Goal: Information Seeking & Learning: Find specific page/section

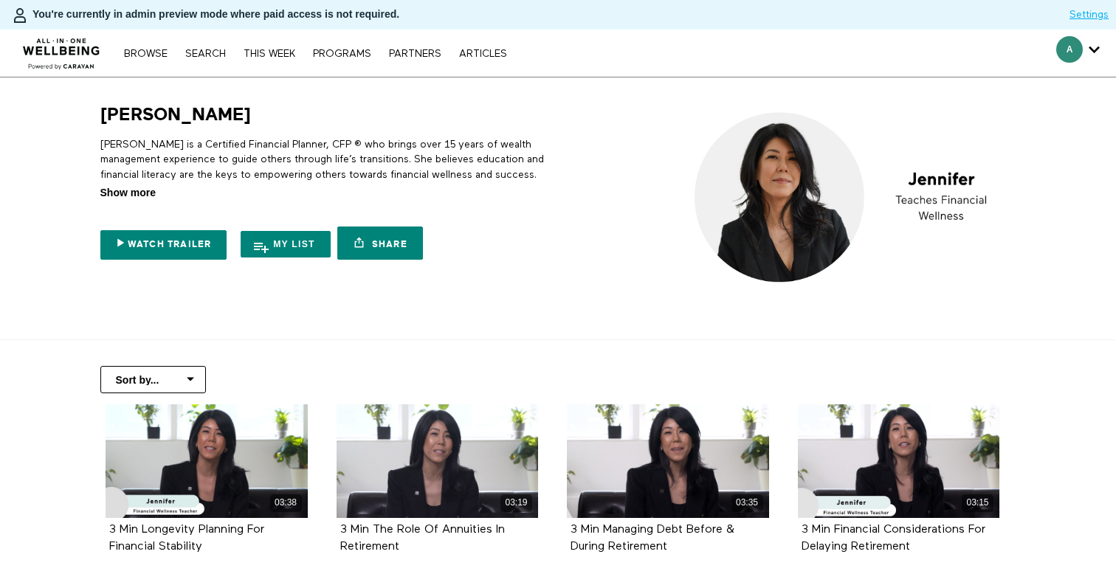
click at [136, 197] on span "Show more" at bounding box center [127, 193] width 55 height 16
click at [0, 0] on input "Show more Show less" at bounding box center [0, 0] width 0 height 0
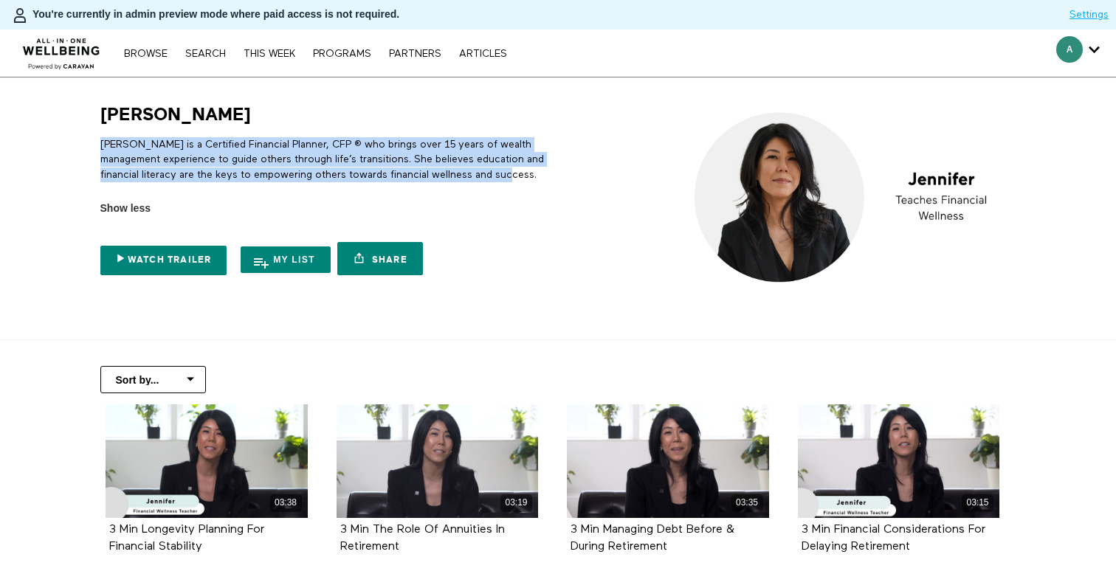
copy p "Jennifer is a Certified Financial Planner, CFP ® who brings over 15 years of we…"
drag, startPoint x: 548, startPoint y: 180, endPoint x: 83, endPoint y: 143, distance: 465.9
click at [83, 143] on section "Jennifer Jennifer is a Certified Financial Planner, CFP ® who brings over 15 ye…" at bounding box center [558, 209] width 1116 height 263
copy p "Jennifer is a Certified Financial Planner, CFP ® who brings over 15 years of we…"
click at [529, 151] on p "Jennifer is a Certified Financial Planner, CFP ® who brings over 15 years of we…" at bounding box center [326, 159] width 453 height 45
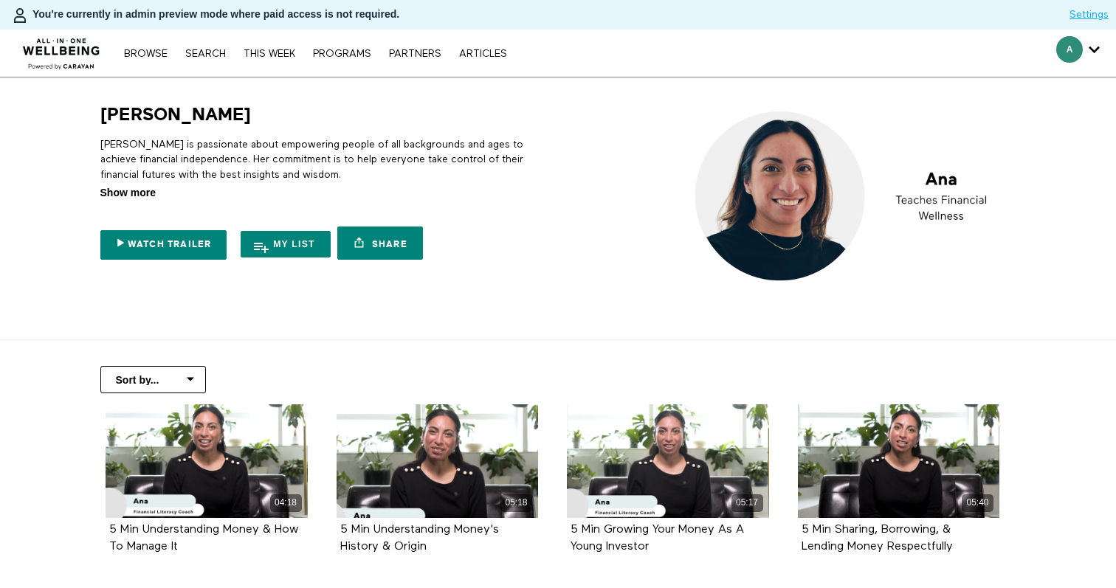
click at [142, 193] on span "Show more" at bounding box center [127, 193] width 55 height 16
click at [0, 0] on input "Show more Show less" at bounding box center [0, 0] width 0 height 0
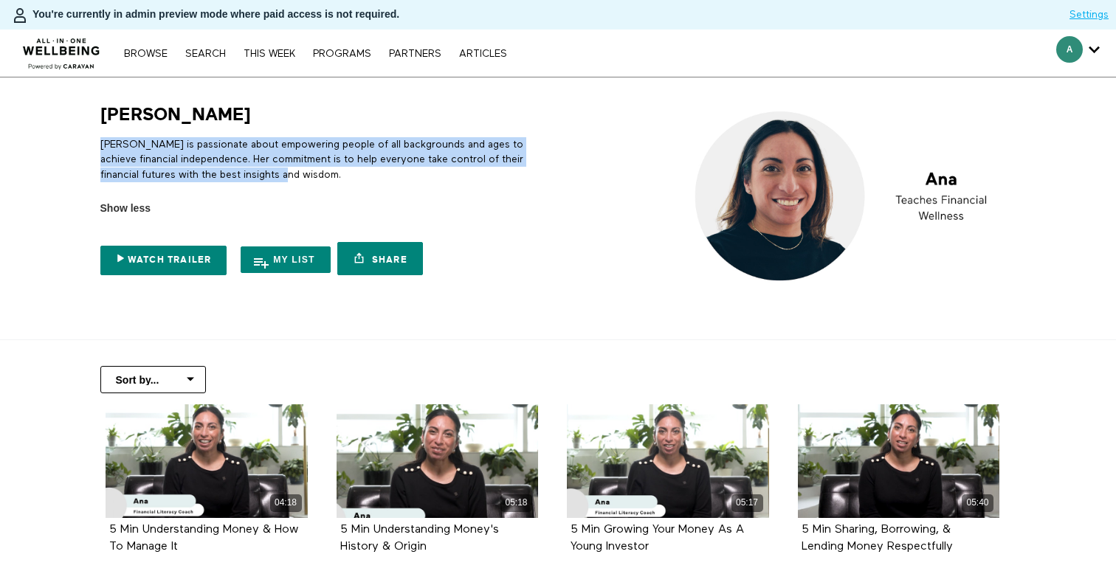
copy p "[PERSON_NAME] is passionate about empowering people of all backgrounds and ages…"
drag, startPoint x: 263, startPoint y: 177, endPoint x: 82, endPoint y: 144, distance: 183.9
click at [82, 144] on section "[PERSON_NAME] [PERSON_NAME] is passionate about empowering people of all backgr…" at bounding box center [558, 209] width 1116 height 263
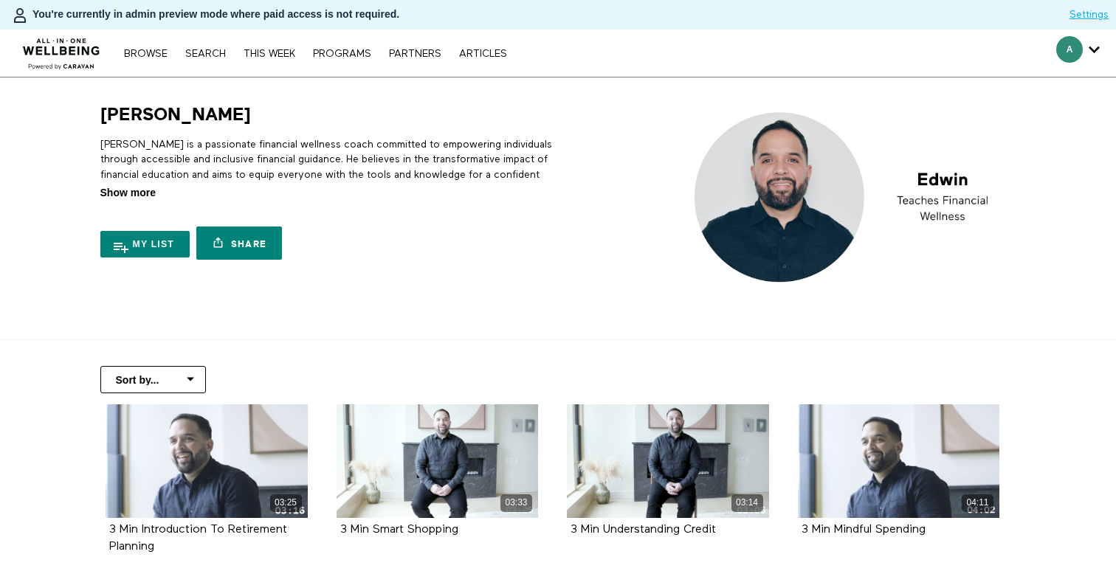
click at [150, 191] on span "Show more" at bounding box center [127, 193] width 55 height 16
click at [0, 0] on input "Show more Show less" at bounding box center [0, 0] width 0 height 0
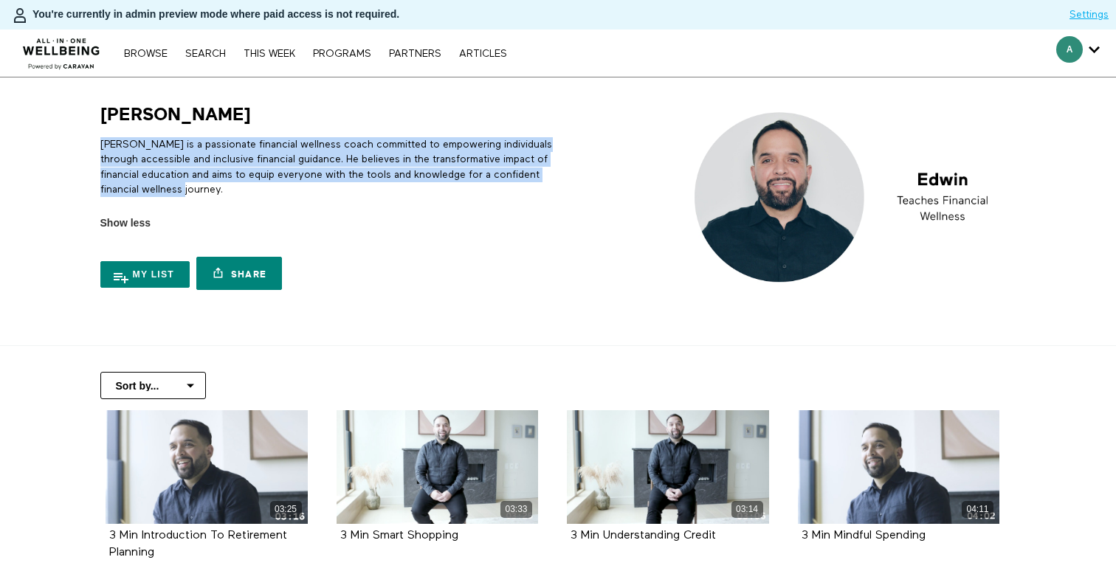
copy p "Edwin is a passionate financial wellness coach committed to empowering individu…"
drag, startPoint x: 240, startPoint y: 197, endPoint x: 80, endPoint y: 147, distance: 167.9
click at [80, 147] on section "Edwin Edwin is a passionate financial wellness coach committed to empowering in…" at bounding box center [558, 212] width 1116 height 269
click at [202, 50] on link "Search" at bounding box center [205, 54] width 55 height 10
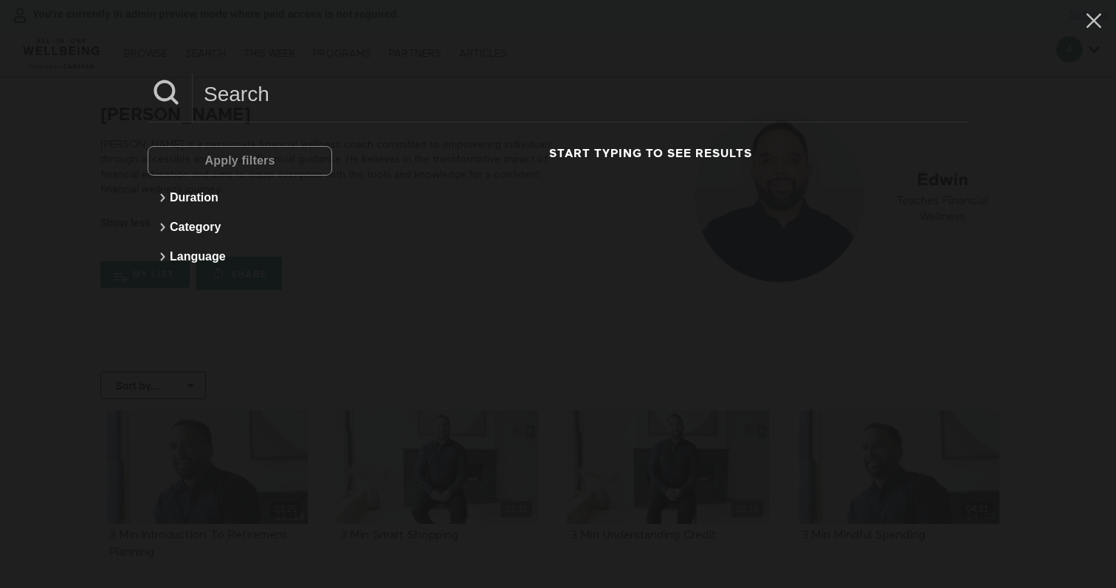
click at [334, 100] on input at bounding box center [581, 94] width 776 height 41
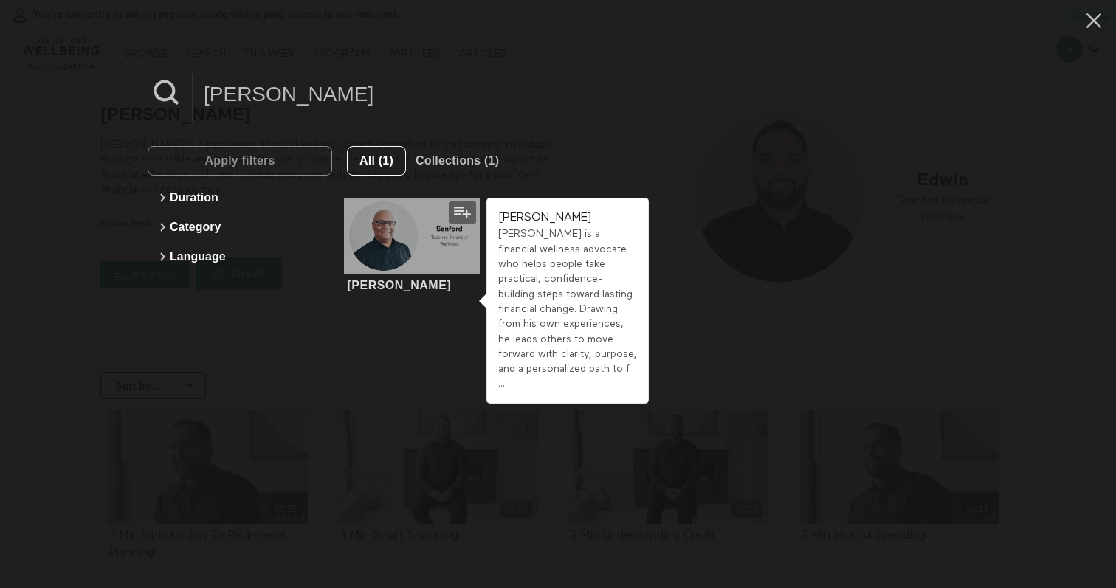
type input "sanford"
click at [450, 232] on div at bounding box center [412, 236] width 136 height 76
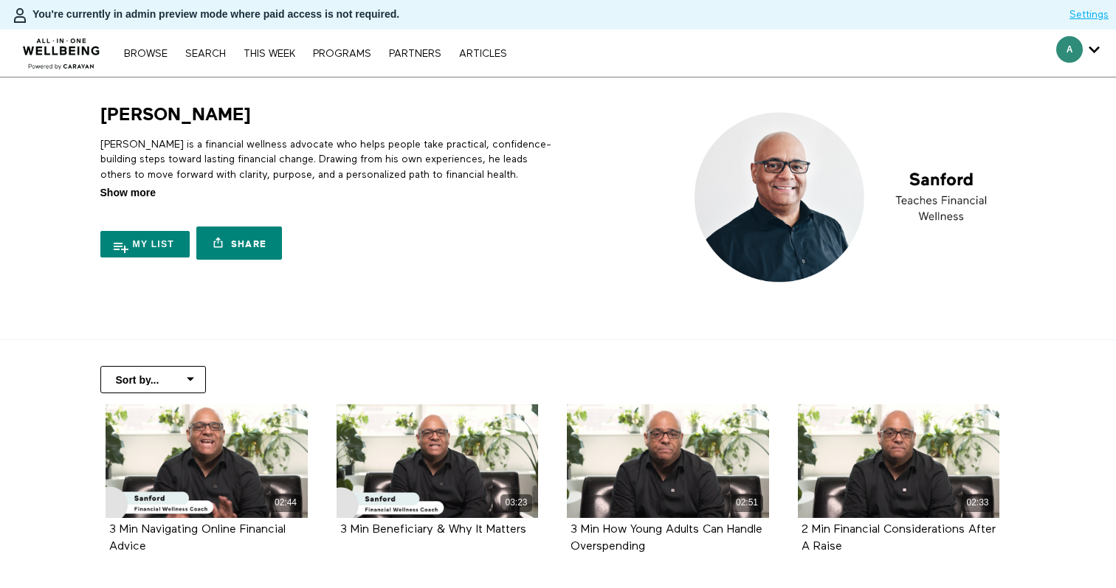
click at [120, 195] on span "Show more" at bounding box center [127, 193] width 55 height 16
click at [0, 0] on input "Show more Show less" at bounding box center [0, 0] width 0 height 0
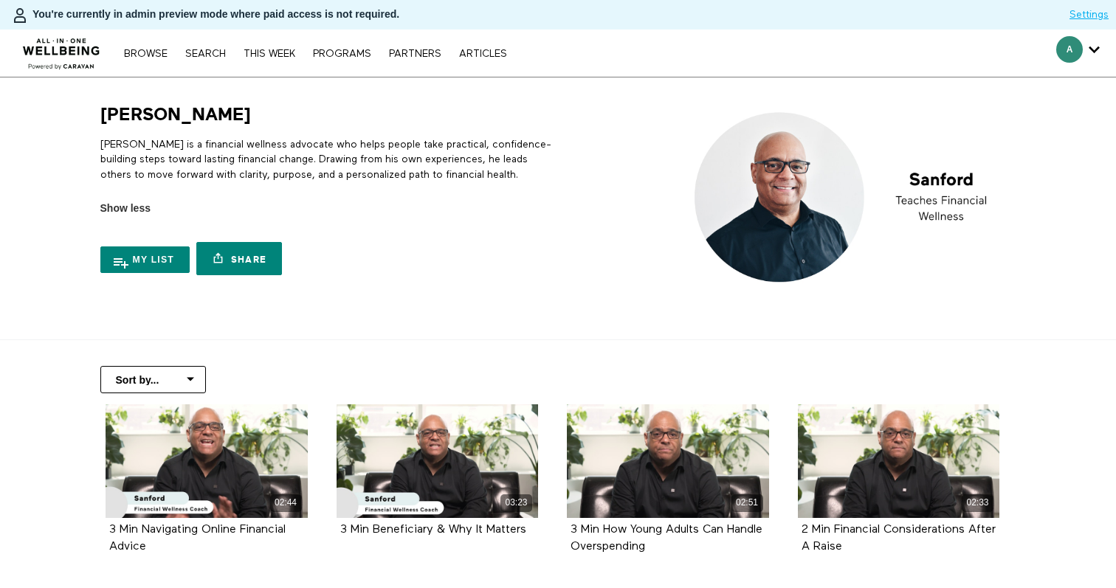
click at [225, 151] on p "Sanford is a financial wellness advocate who helps people take practical, confi…" at bounding box center [326, 159] width 453 height 45
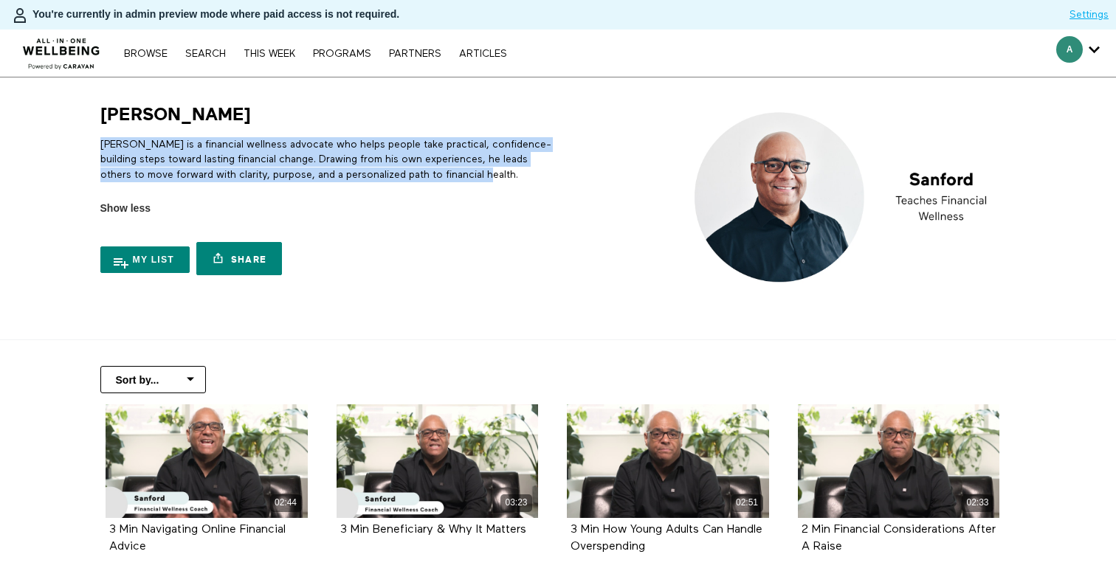
drag, startPoint x: 484, startPoint y: 176, endPoint x: 89, endPoint y: 149, distance: 396.0
click at [89, 149] on div "Sanford Sanford is a financial wellness advocate who helps people take practica…" at bounding box center [322, 192] width 473 height 179
copy p "Sanford is a financial wellness advocate who helps people take practical, confi…"
